Goal: Transaction & Acquisition: Book appointment/travel/reservation

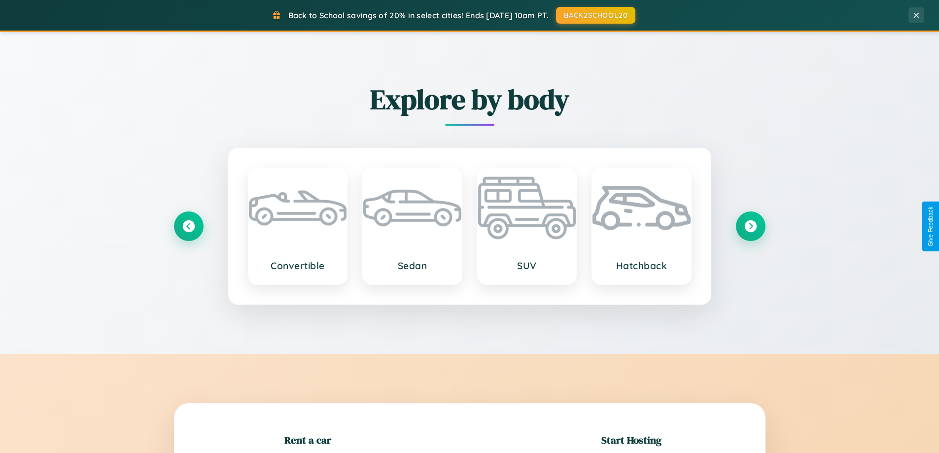
scroll to position [213, 0]
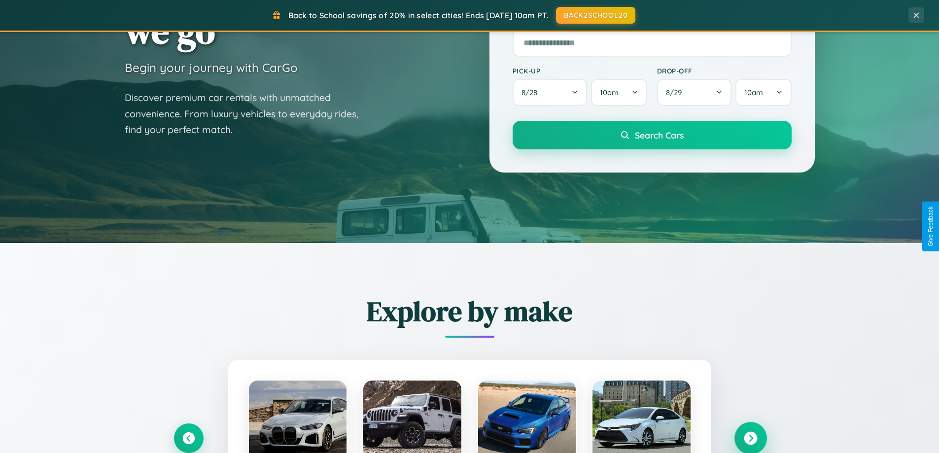
click at [750, 438] on icon at bounding box center [750, 438] width 13 height 13
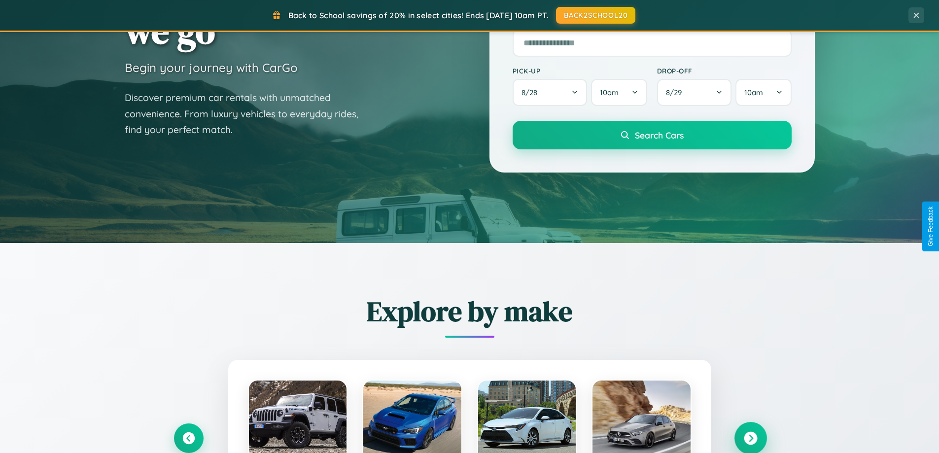
click at [750, 437] on icon at bounding box center [750, 438] width 13 height 13
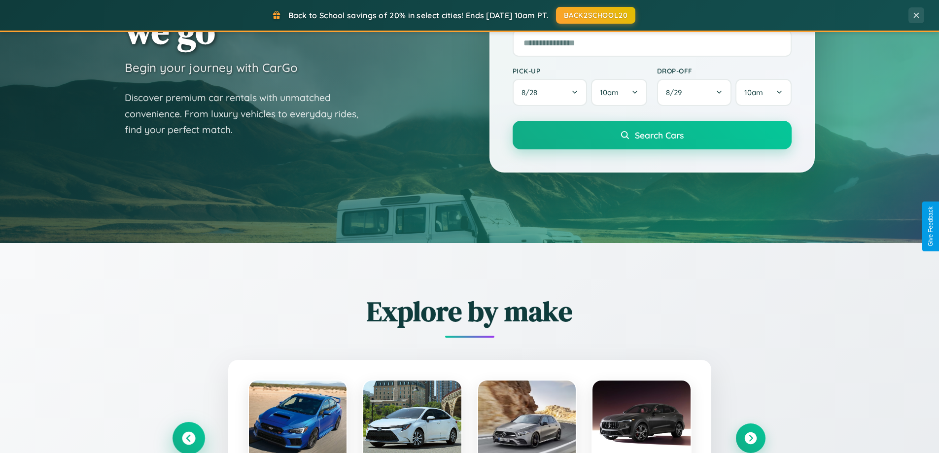
click at [188, 438] on icon at bounding box center [188, 438] width 13 height 13
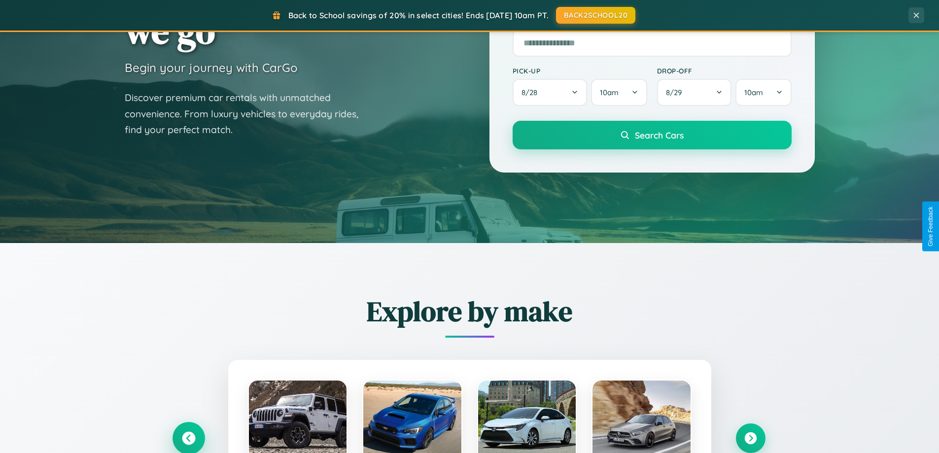
click at [188, 437] on icon at bounding box center [188, 438] width 16 height 16
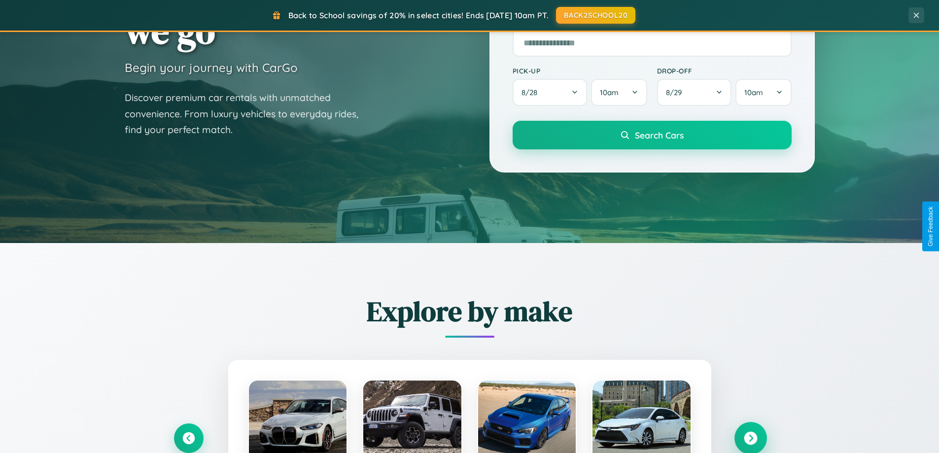
click at [750, 438] on icon at bounding box center [750, 438] width 13 height 13
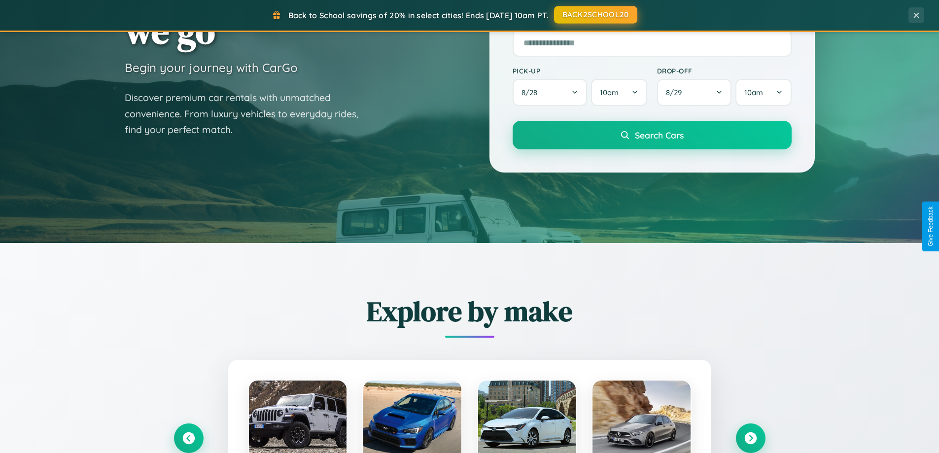
click at [595, 15] on button "BACK2SCHOOL20" at bounding box center [595, 15] width 83 height 18
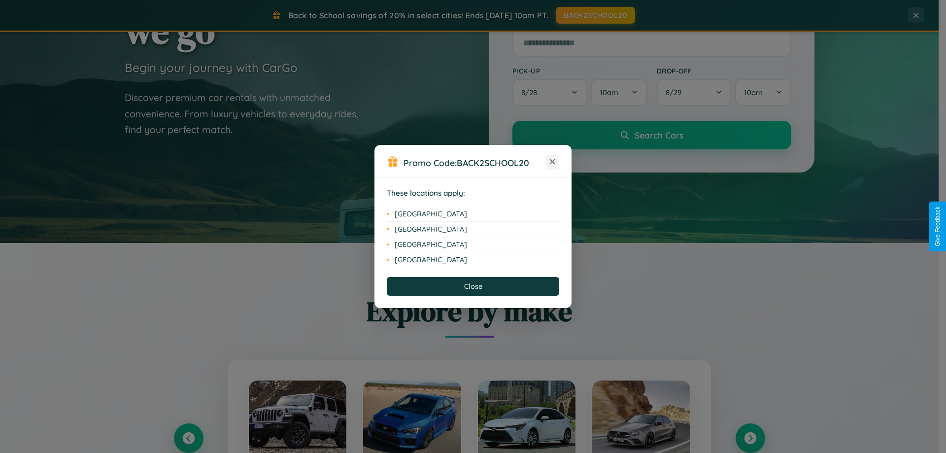
click at [552, 162] on icon at bounding box center [552, 161] width 5 height 5
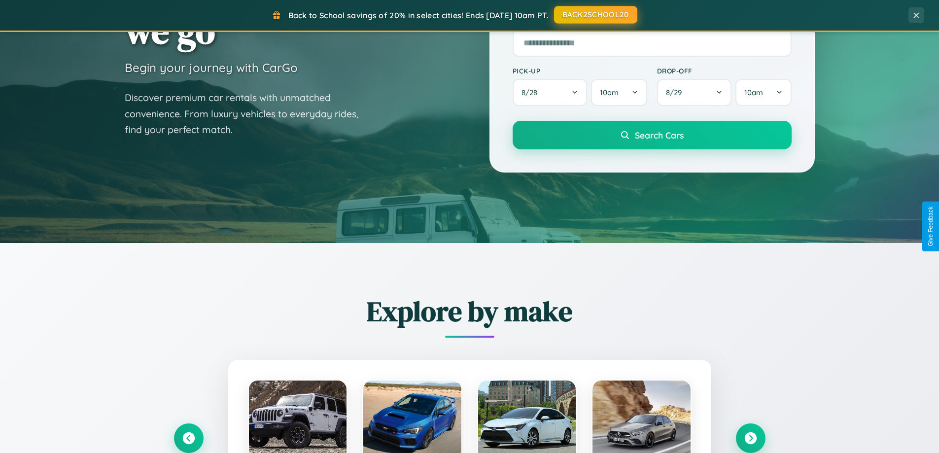
click at [595, 15] on button "BACK2SCHOOL20" at bounding box center [595, 15] width 83 height 18
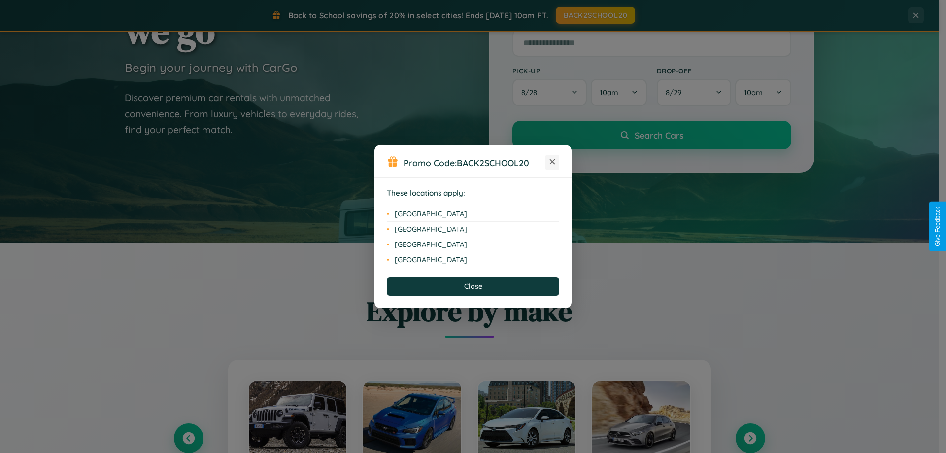
click at [552, 162] on icon at bounding box center [552, 161] width 5 height 5
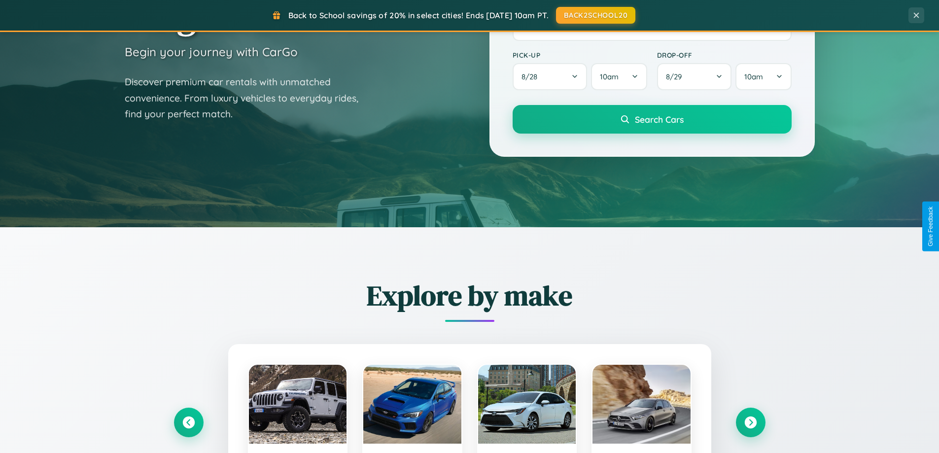
scroll to position [678, 0]
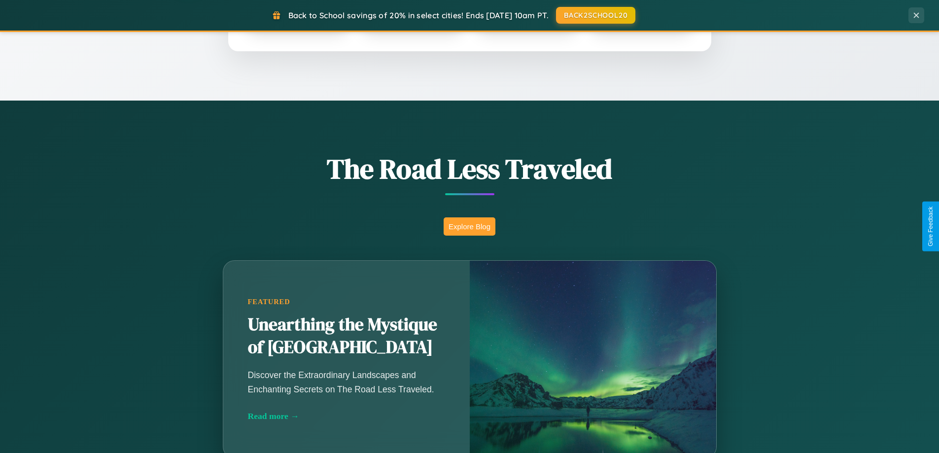
click at [469, 226] on button "Explore Blog" at bounding box center [470, 226] width 52 height 18
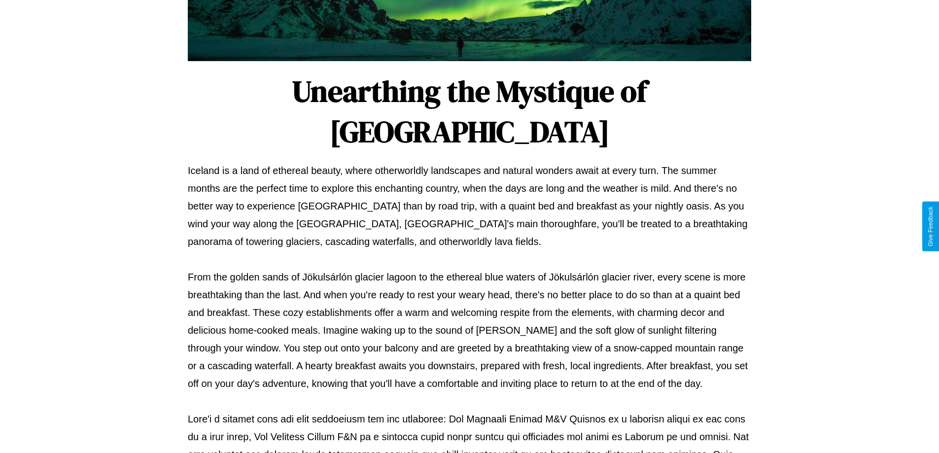
scroll to position [319, 0]
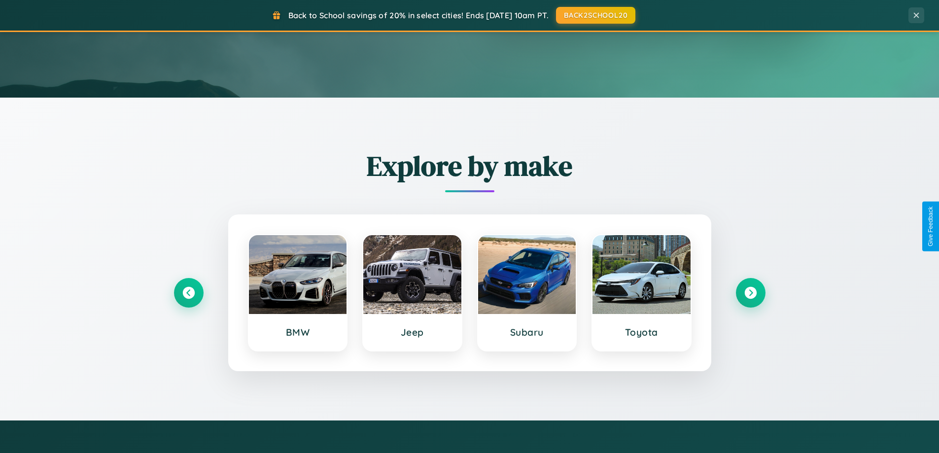
scroll to position [29, 0]
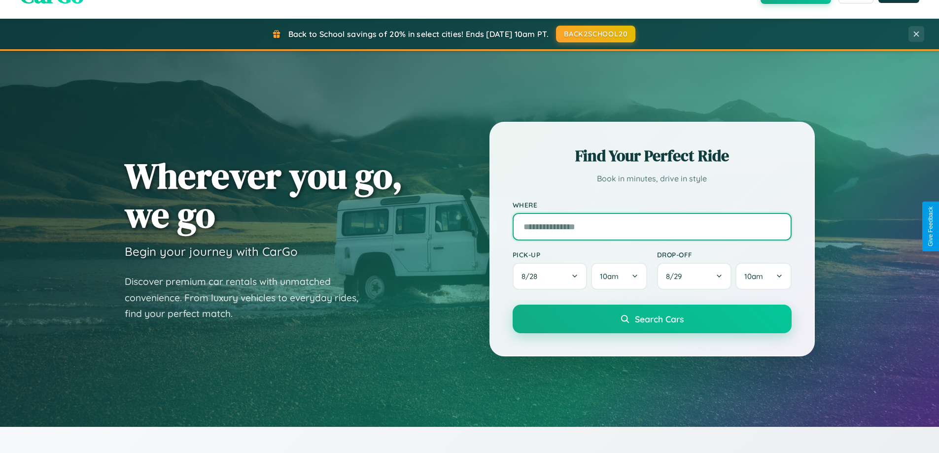
click at [652, 226] on input "text" at bounding box center [652, 227] width 279 height 28
type input "*******"
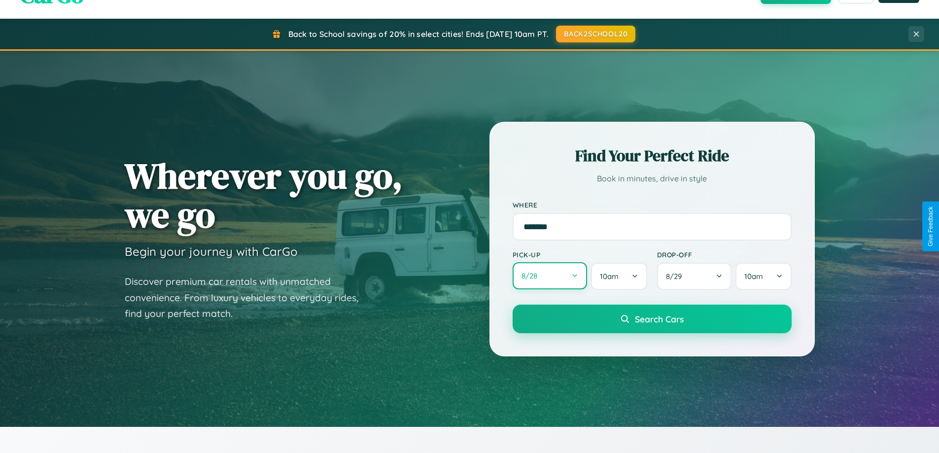
click at [549, 276] on button "8 / 28" at bounding box center [550, 275] width 75 height 27
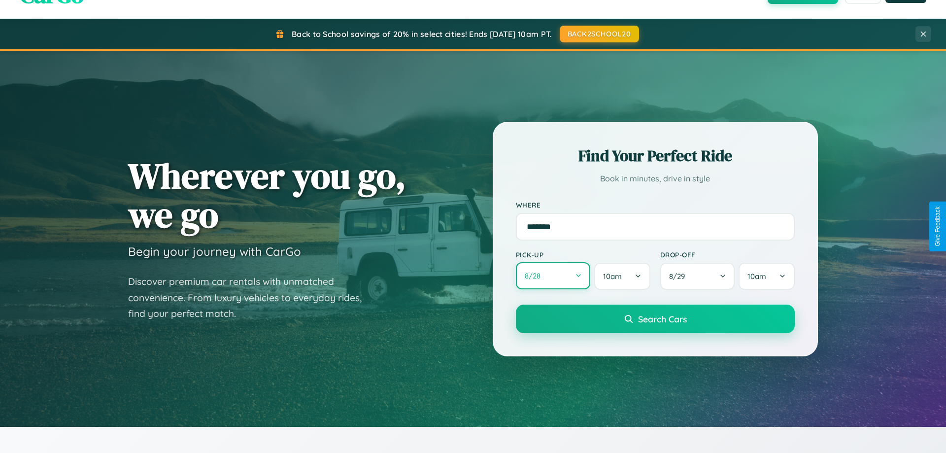
select select "*"
select select "****"
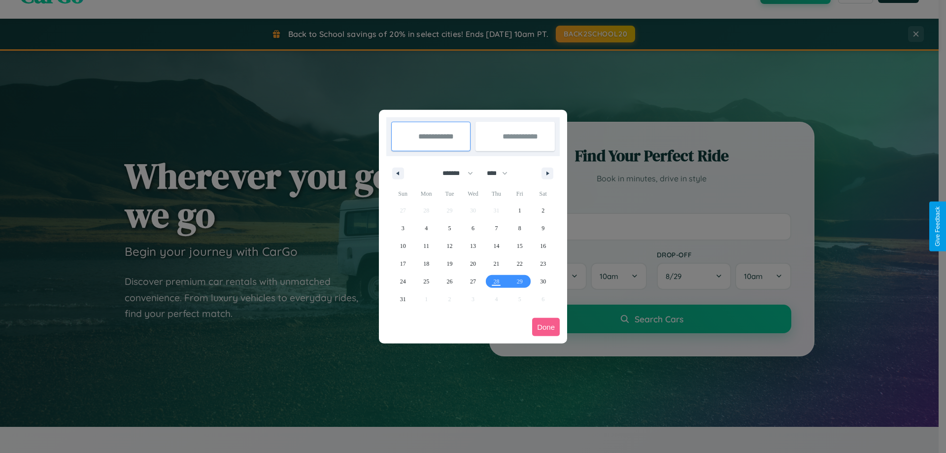
drag, startPoint x: 453, startPoint y: 173, endPoint x: 473, endPoint y: 198, distance: 31.6
click at [453, 173] on select "******* ******** ***** ***** *** **** **** ****** ********* ******* ******** **…" at bounding box center [456, 173] width 42 height 16
select select "*"
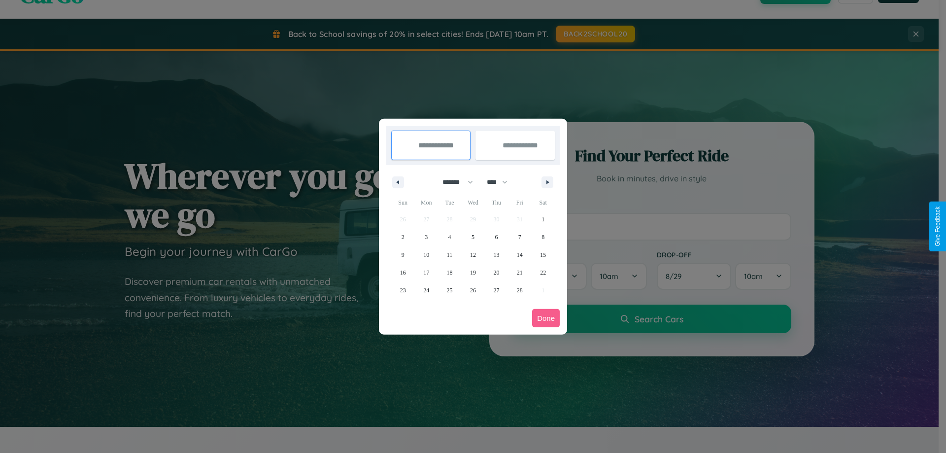
drag, startPoint x: 502, startPoint y: 182, endPoint x: 473, endPoint y: 198, distance: 32.6
click at [502, 182] on select "**** **** **** **** **** **** **** **** **** **** **** **** **** **** **** ****…" at bounding box center [497, 182] width 30 height 16
select select "****"
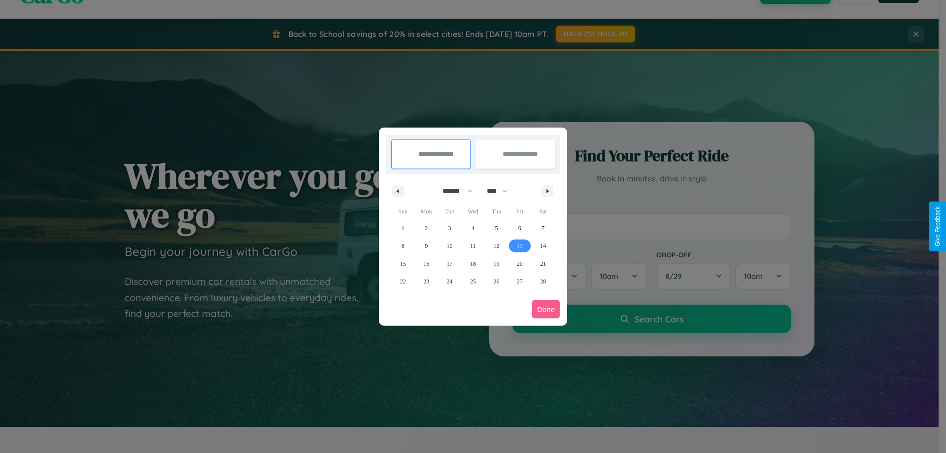
click at [519, 245] on span "13" at bounding box center [520, 246] width 6 height 18
type input "**********"
click at [519, 263] on span "20" at bounding box center [520, 264] width 6 height 18
type input "**********"
click at [546, 309] on button "Done" at bounding box center [546, 309] width 28 height 18
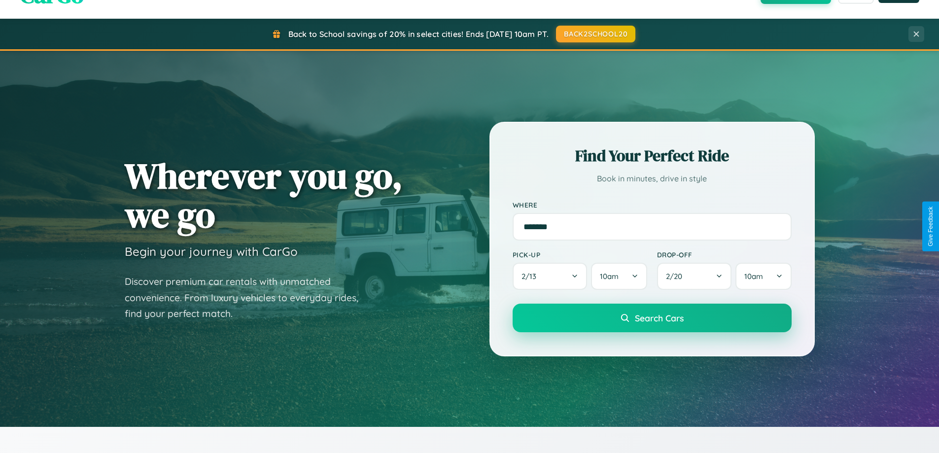
click at [652, 318] on span "Search Cars" at bounding box center [659, 317] width 49 height 11
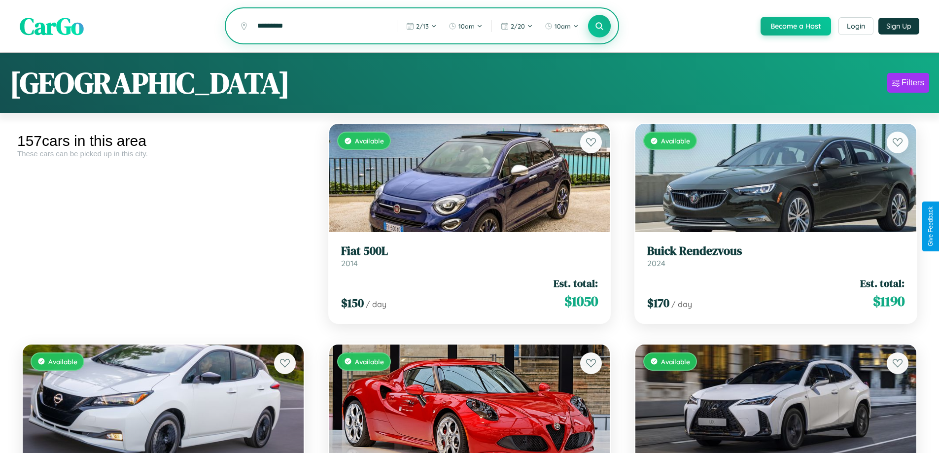
click at [599, 27] on icon at bounding box center [599, 25] width 9 height 9
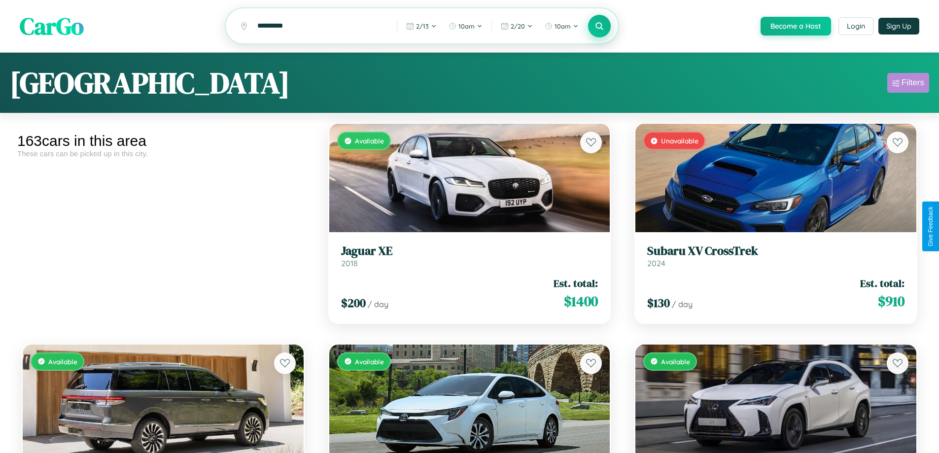
click at [908, 84] on div "Filters" at bounding box center [912, 83] width 23 height 10
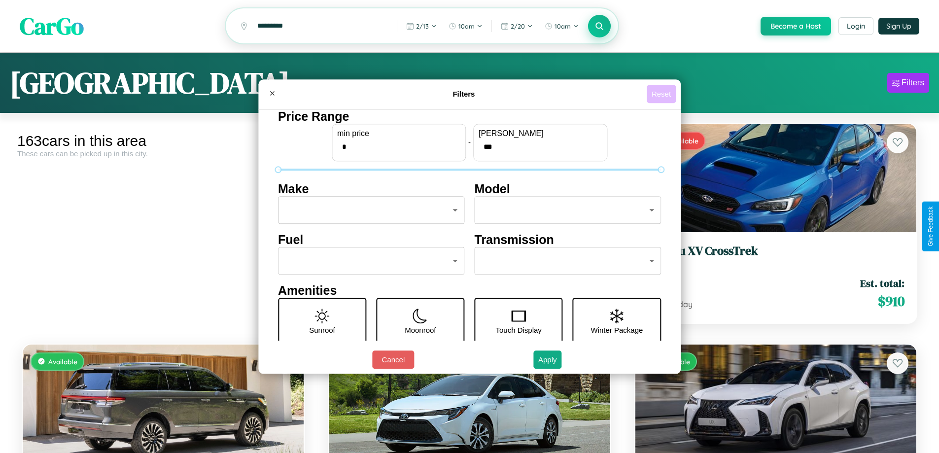
click at [662, 94] on button "Reset" at bounding box center [661, 94] width 29 height 18
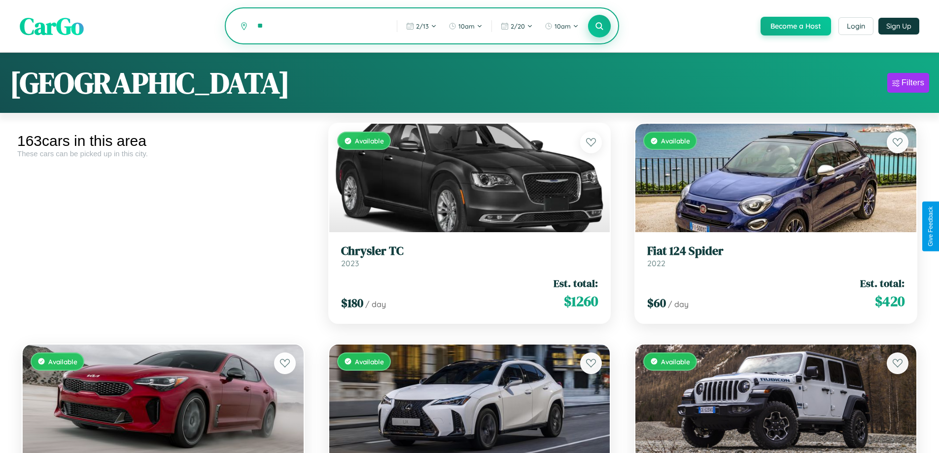
type input "*"
type input "*****"
click at [599, 26] on icon at bounding box center [599, 25] width 9 height 9
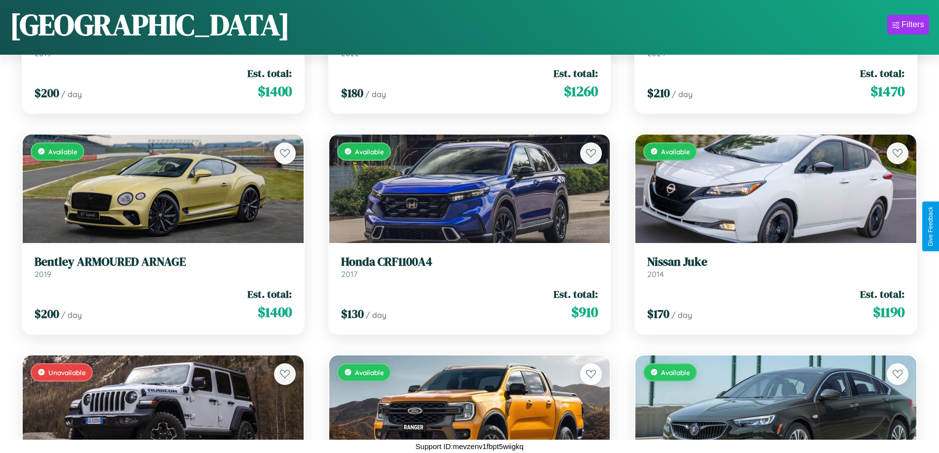
scroll to position [3890, 0]
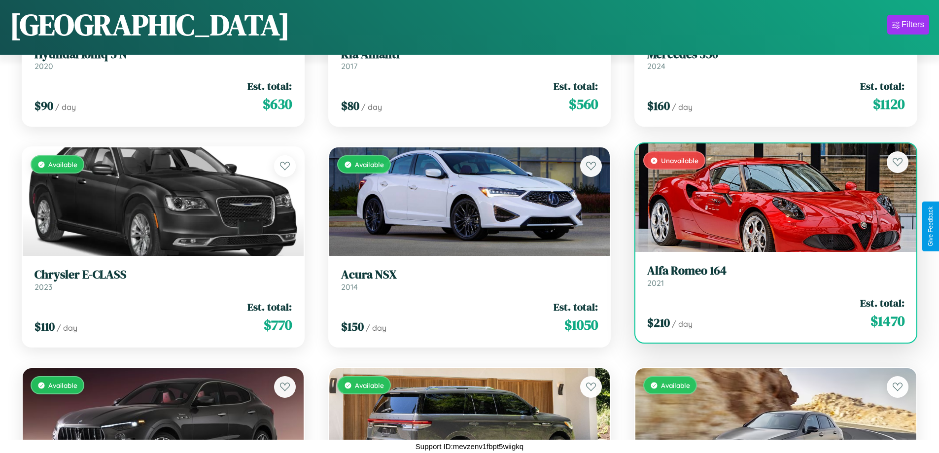
click at [769, 198] on div "Unavailable" at bounding box center [775, 197] width 281 height 108
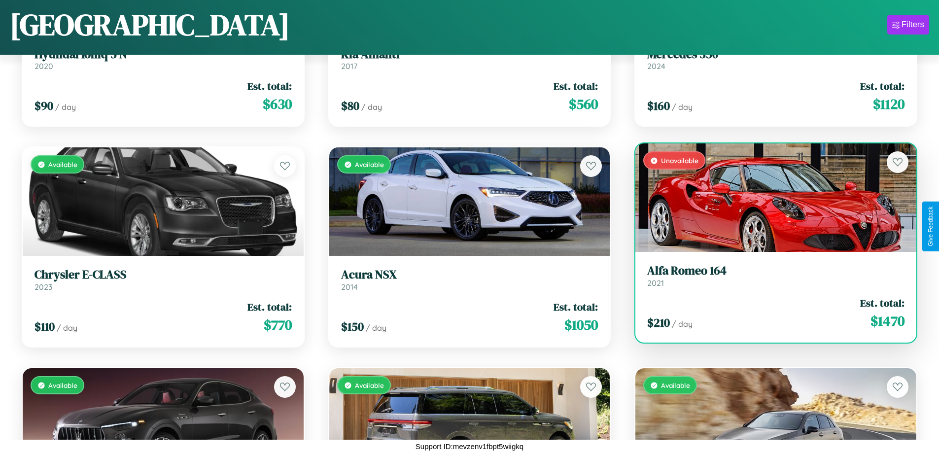
click at [769, 198] on div "Unavailable" at bounding box center [775, 197] width 281 height 108
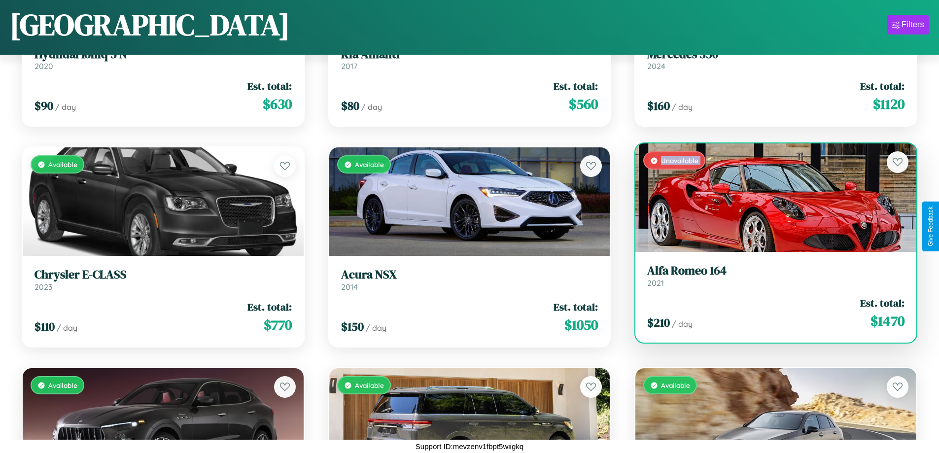
click at [769, 198] on div "Unavailable" at bounding box center [775, 197] width 281 height 108
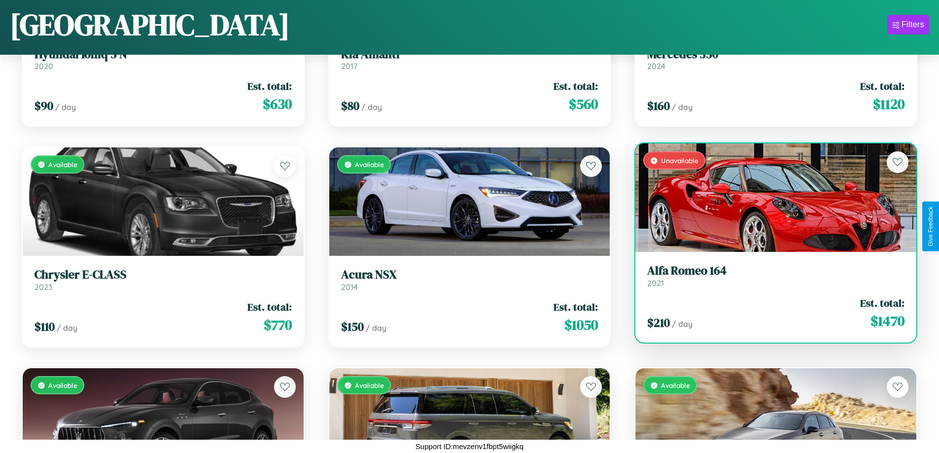
click at [769, 198] on div "Unavailable" at bounding box center [775, 197] width 281 height 108
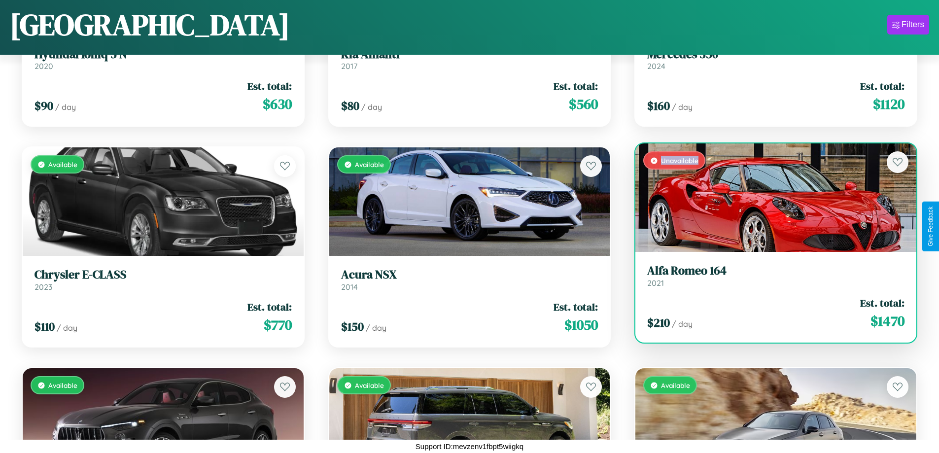
click at [769, 198] on div "Unavailable" at bounding box center [775, 197] width 281 height 108
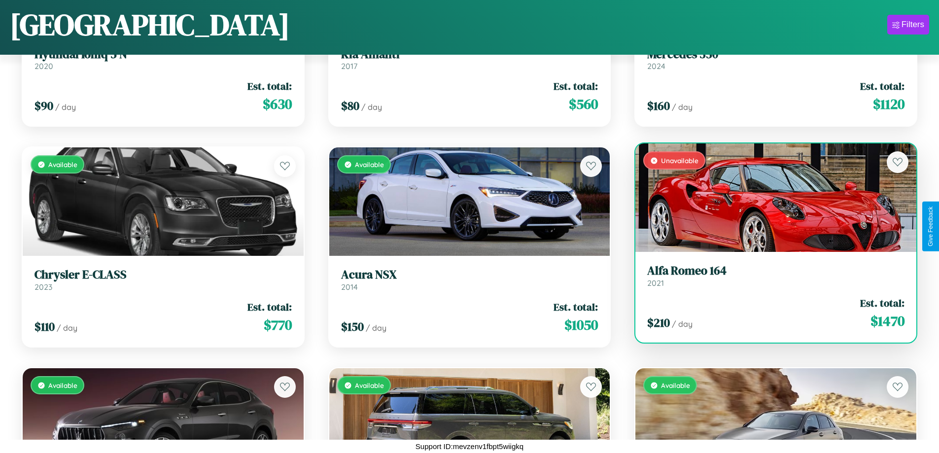
click at [769, 275] on h3 "Alfa Romeo 164" at bounding box center [775, 271] width 257 height 14
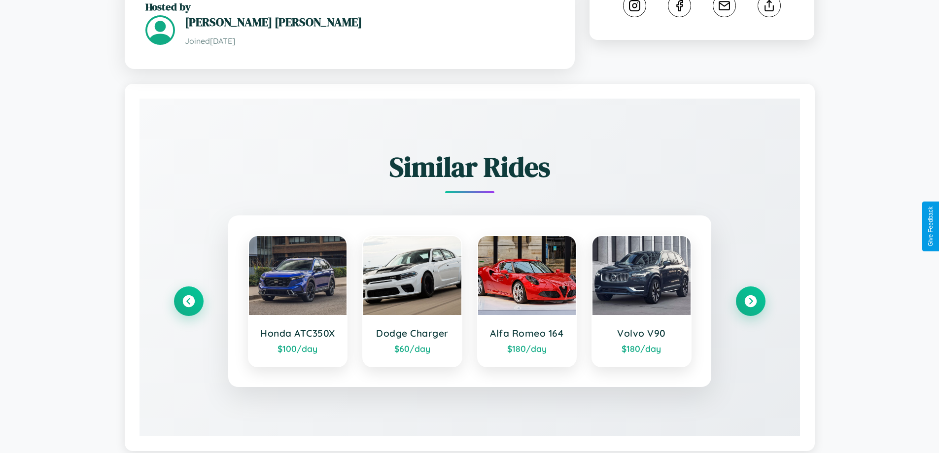
scroll to position [596, 0]
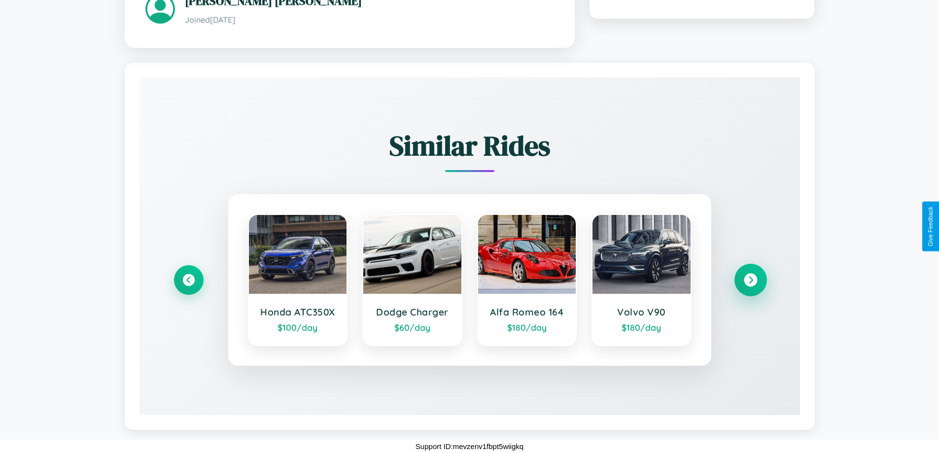
click at [750, 279] on icon at bounding box center [750, 279] width 13 height 13
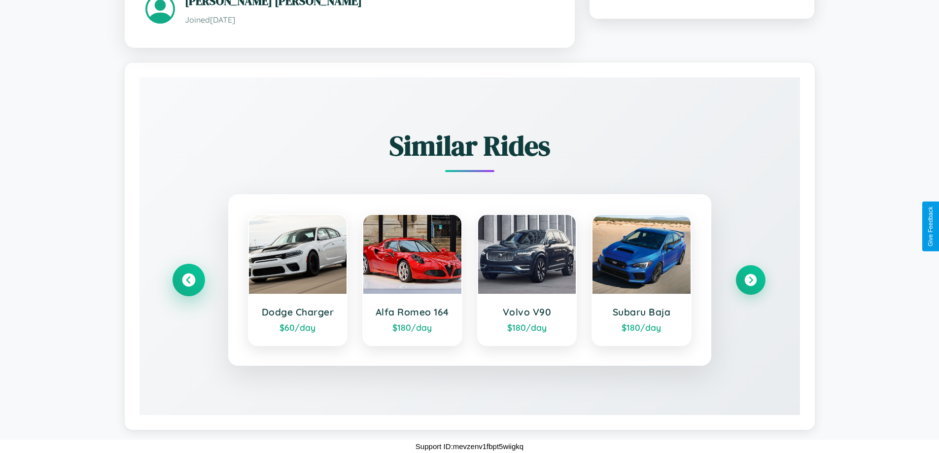
click at [188, 279] on icon at bounding box center [188, 279] width 13 height 13
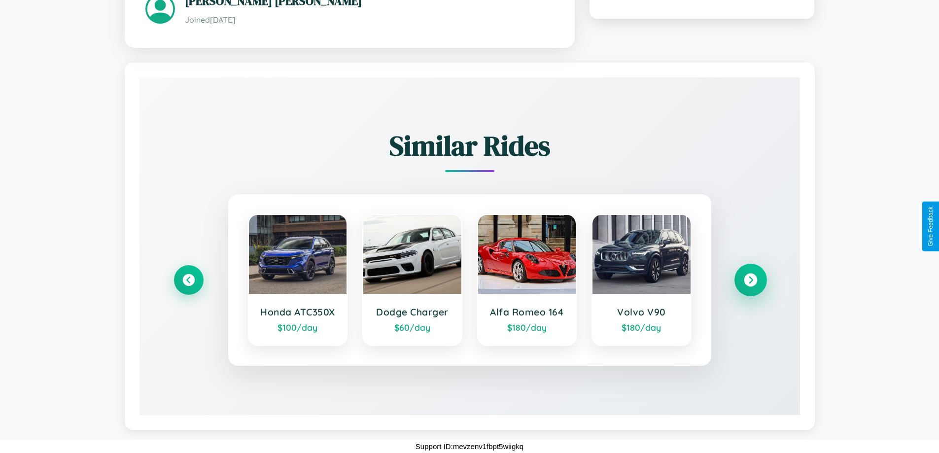
click at [750, 279] on icon at bounding box center [750, 279] width 13 height 13
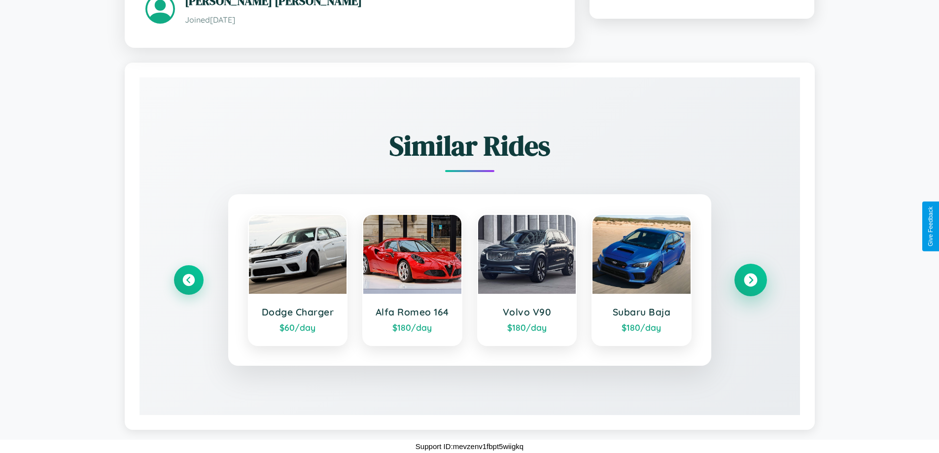
click at [750, 279] on icon at bounding box center [750, 279] width 13 height 13
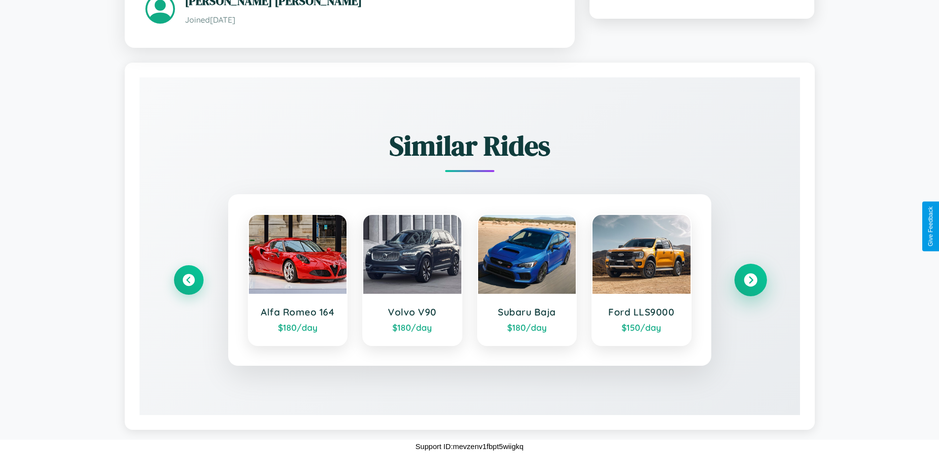
click at [750, 279] on icon at bounding box center [750, 279] width 13 height 13
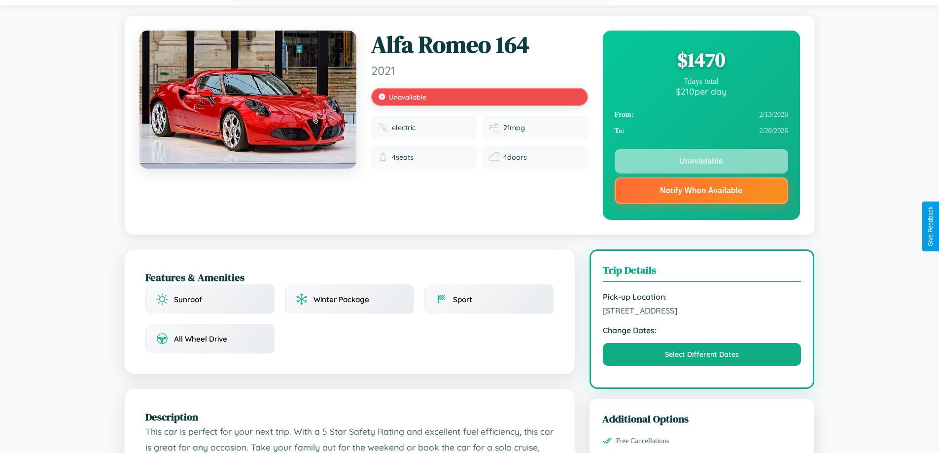
scroll to position [0, 0]
